Goal: Find specific page/section

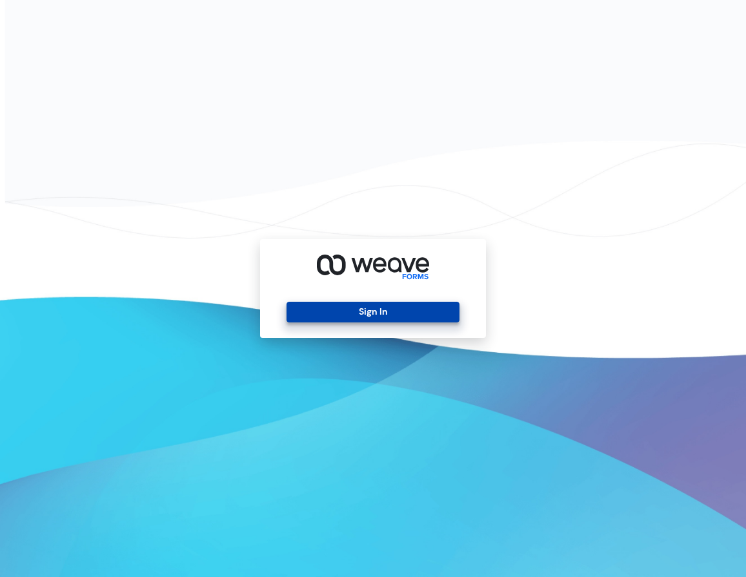
click at [433, 316] on button "Sign In" at bounding box center [373, 311] width 172 height 21
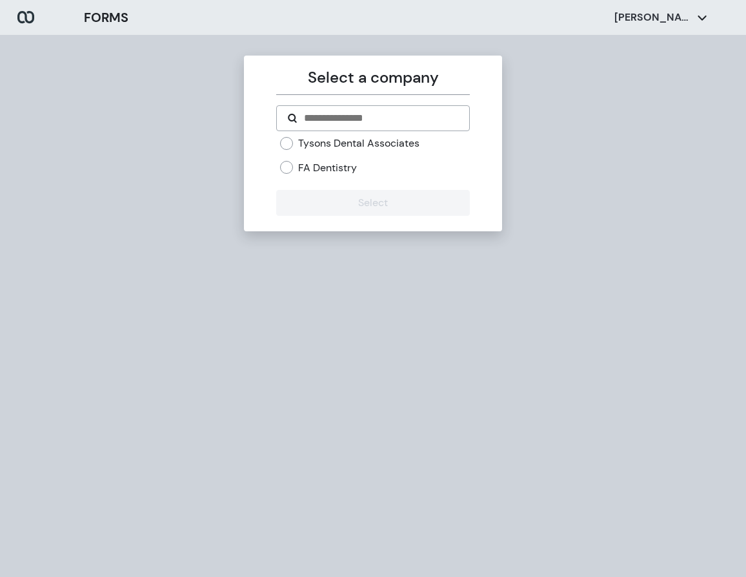
click at [303, 158] on div "Tysons Dental Associates FA Dentistry" at bounding box center [374, 155] width 189 height 38
click at [301, 163] on label "FA Dentistry" at bounding box center [327, 168] width 59 height 14
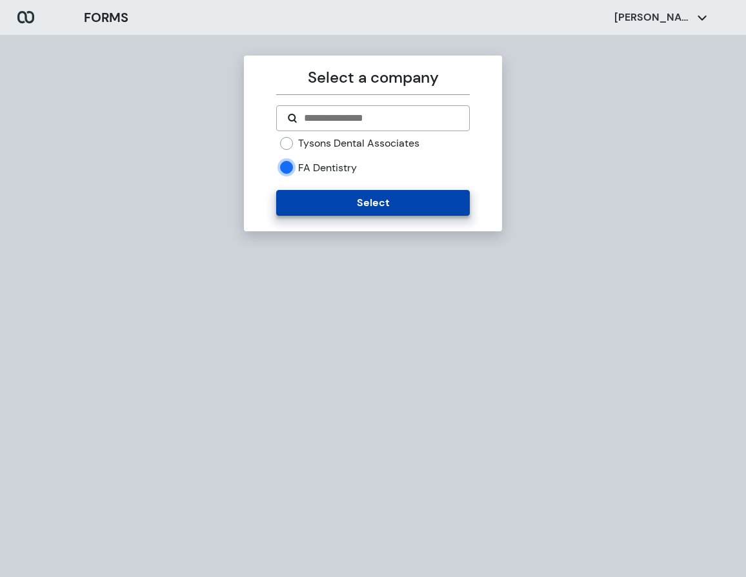
click at [301, 194] on button "Select" at bounding box center [372, 203] width 193 height 26
